Goal: Navigation & Orientation: Find specific page/section

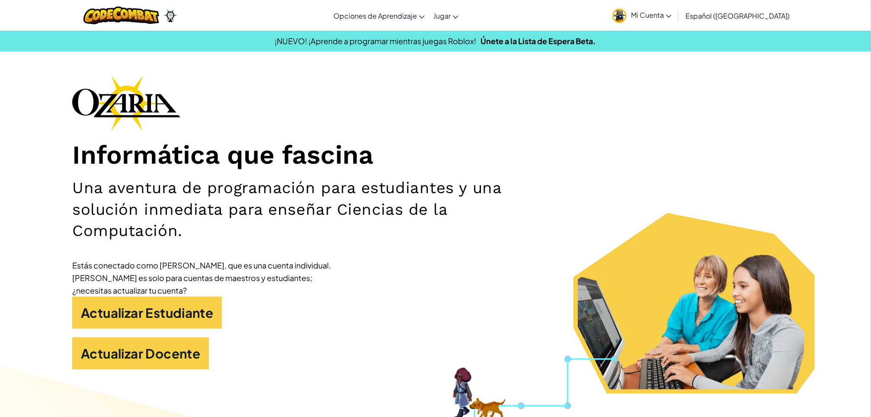
click at [656, 17] on span "Mi Cuenta" at bounding box center [651, 14] width 41 height 9
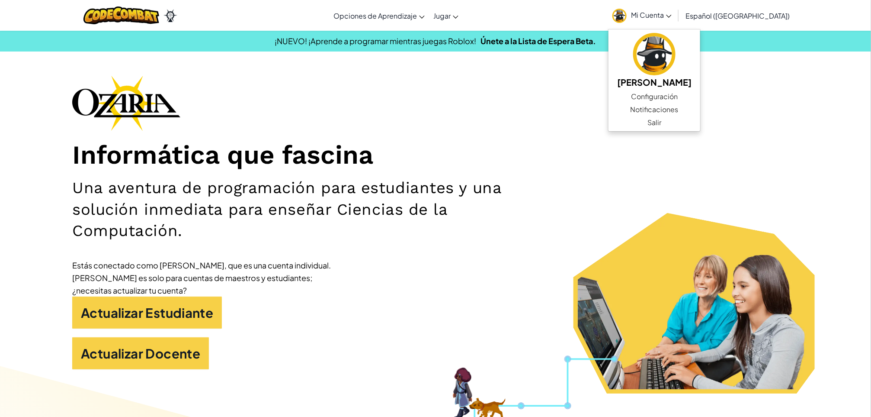
click at [531, 177] on h2 "Una aventura de programación para estudiantes y una solución inmediata para ens…" at bounding box center [315, 209] width 487 height 64
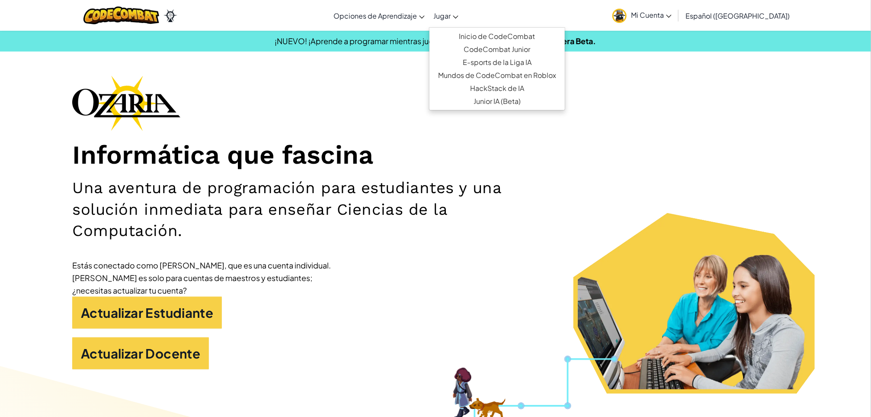
click at [463, 19] on link "Jugar" at bounding box center [446, 15] width 34 height 23
click at [450, 15] on span "Jugar" at bounding box center [442, 15] width 17 height 9
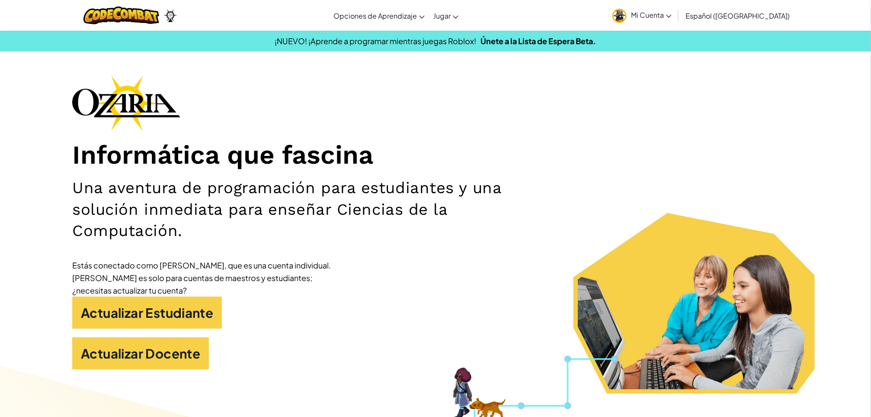
click at [672, 16] on span "Mi Cuenta" at bounding box center [651, 14] width 41 height 9
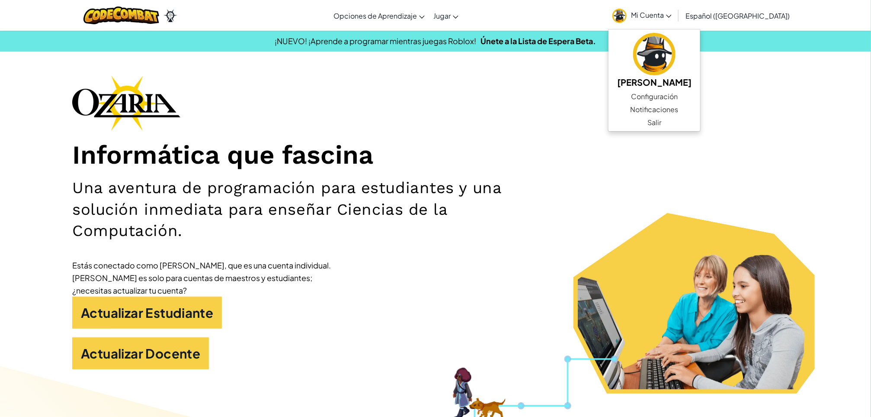
click at [311, 295] on div "Estás conectado como [PERSON_NAME], que es una cuenta individual. [PERSON_NAME]…" at bounding box center [202, 278] width 260 height 38
